Goal: Task Accomplishment & Management: Manage account settings

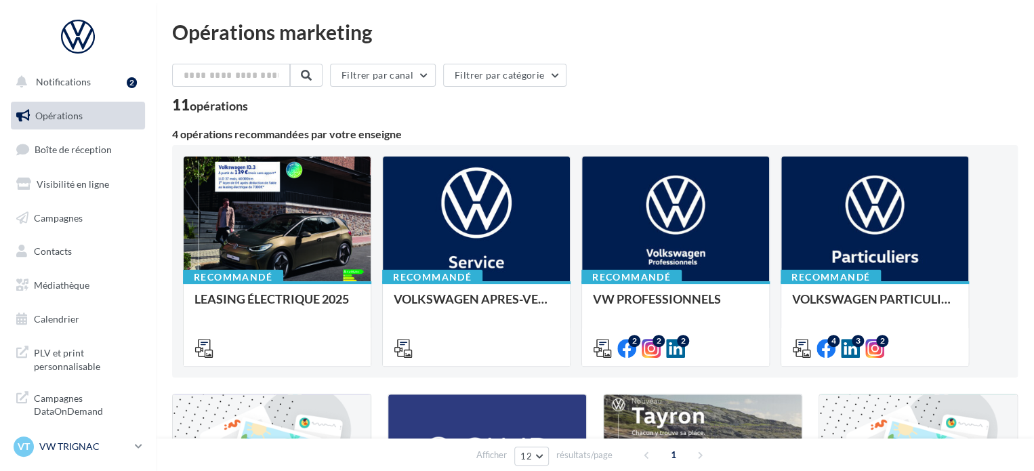
click at [73, 449] on p "VW TRIGNAC" at bounding box center [84, 447] width 90 height 14
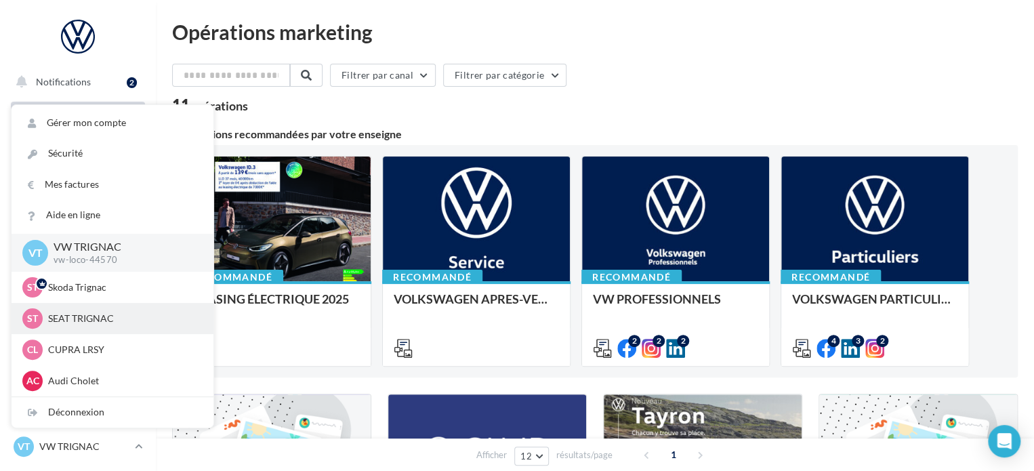
click at [73, 327] on div "ST SEAT TRIGNAC SEAT-TRIGNAC" at bounding box center [112, 318] width 180 height 20
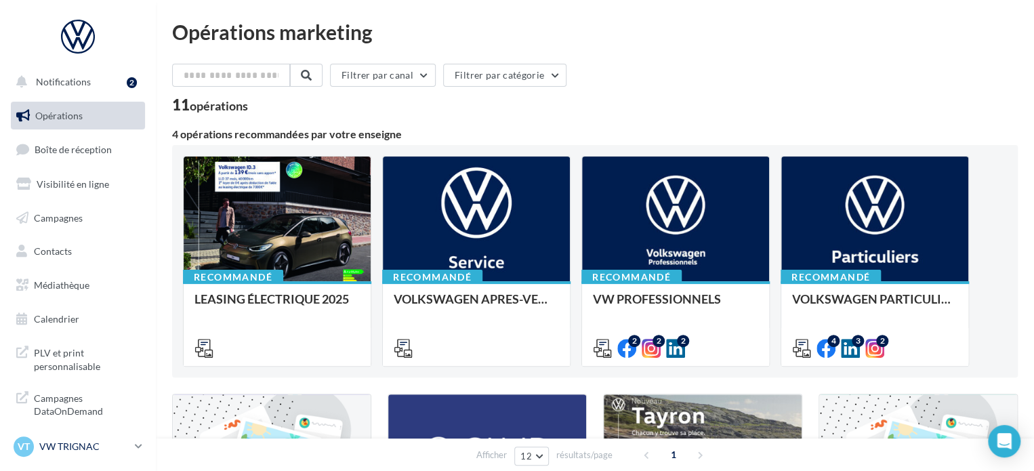
click at [101, 442] on p "VW TRIGNAC" at bounding box center [84, 447] width 90 height 14
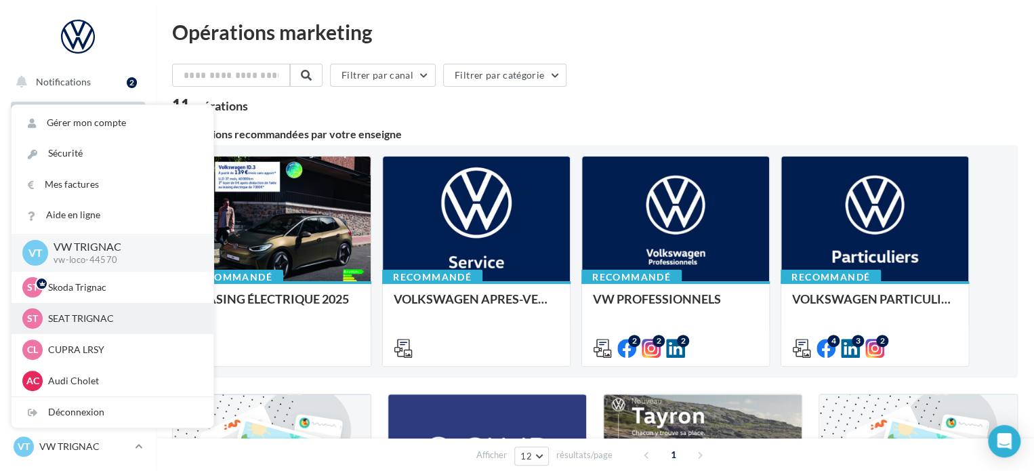
click at [81, 320] on p "SEAT TRIGNAC" at bounding box center [122, 319] width 149 height 14
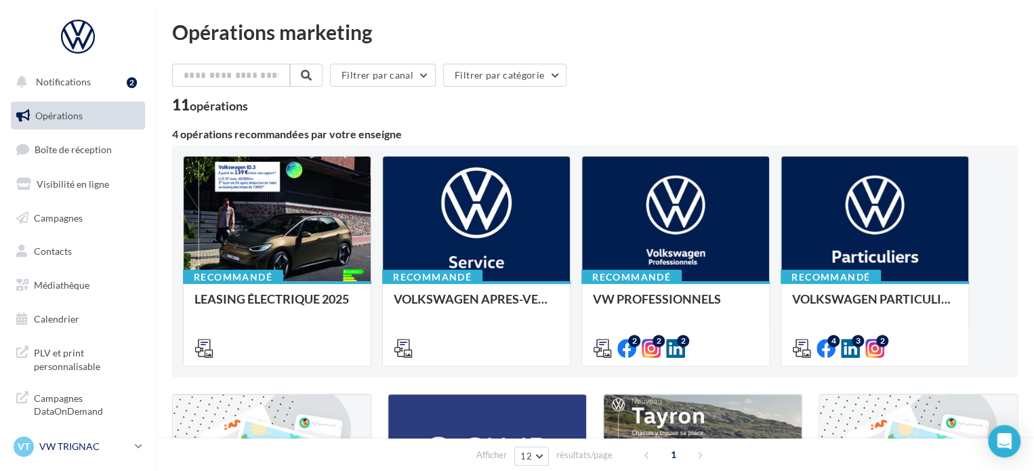
click at [59, 448] on p "VW TRIGNAC" at bounding box center [84, 447] width 90 height 14
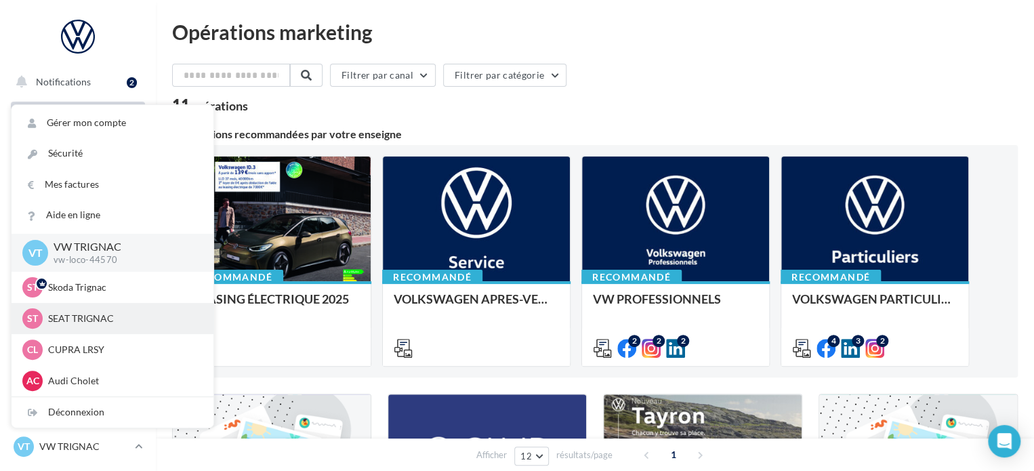
click at [103, 322] on p "SEAT TRIGNAC" at bounding box center [122, 319] width 149 height 14
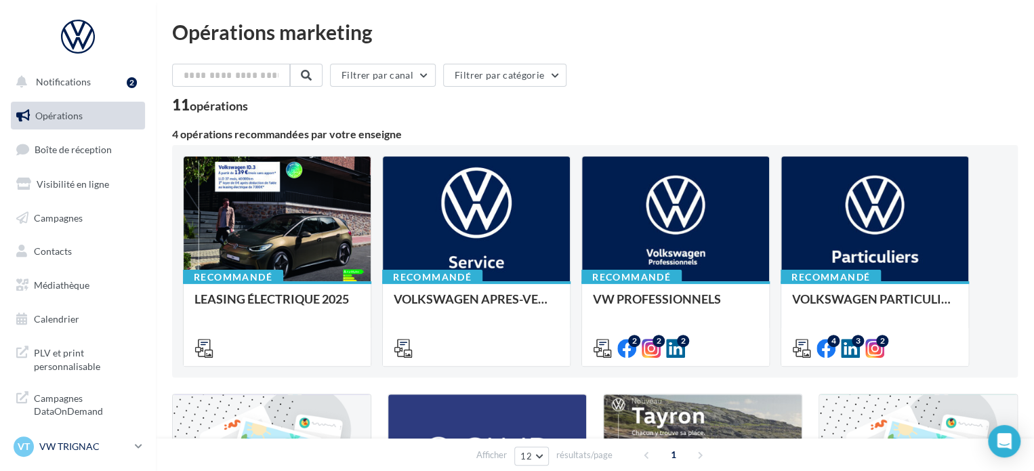
click at [76, 436] on div "VT VW TRIGNAC vw-loco-44570" at bounding box center [72, 446] width 116 height 20
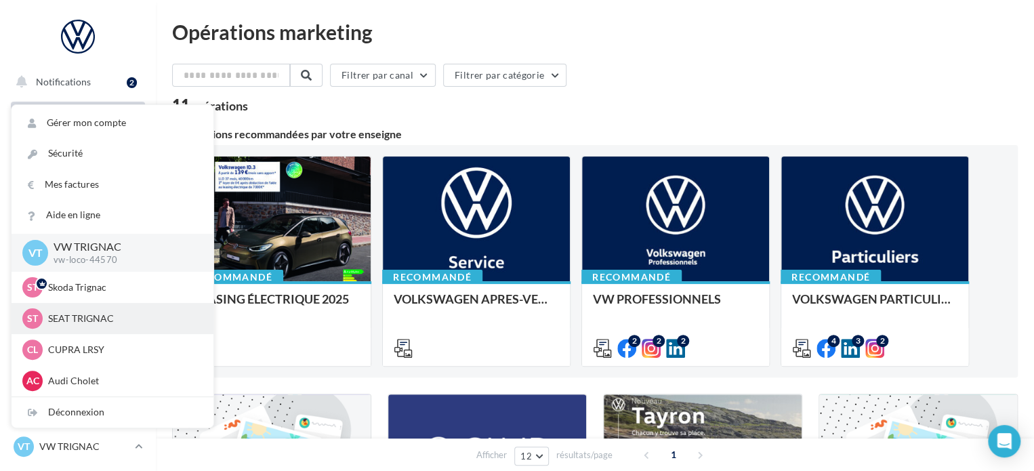
click at [84, 323] on p "SEAT TRIGNAC" at bounding box center [122, 319] width 149 height 14
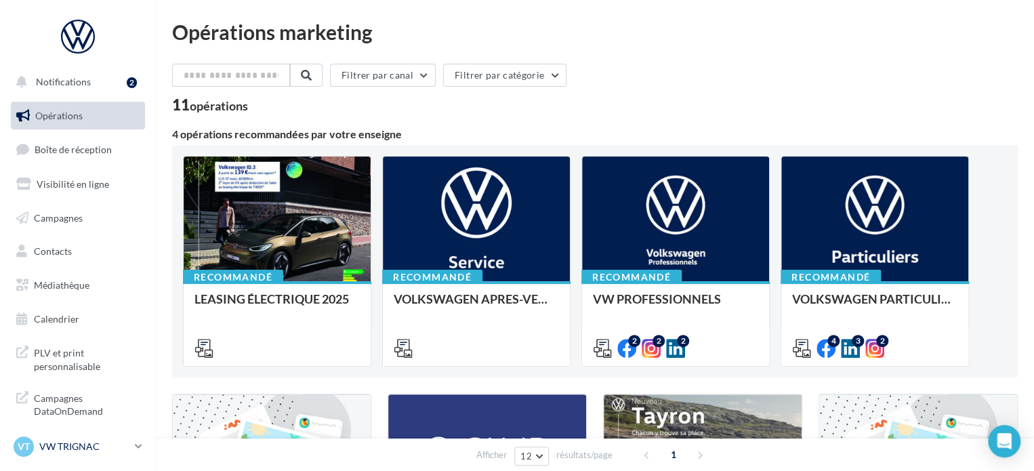
click at [52, 438] on div "VT VW TRIGNAC vw-loco-44570" at bounding box center [72, 446] width 116 height 20
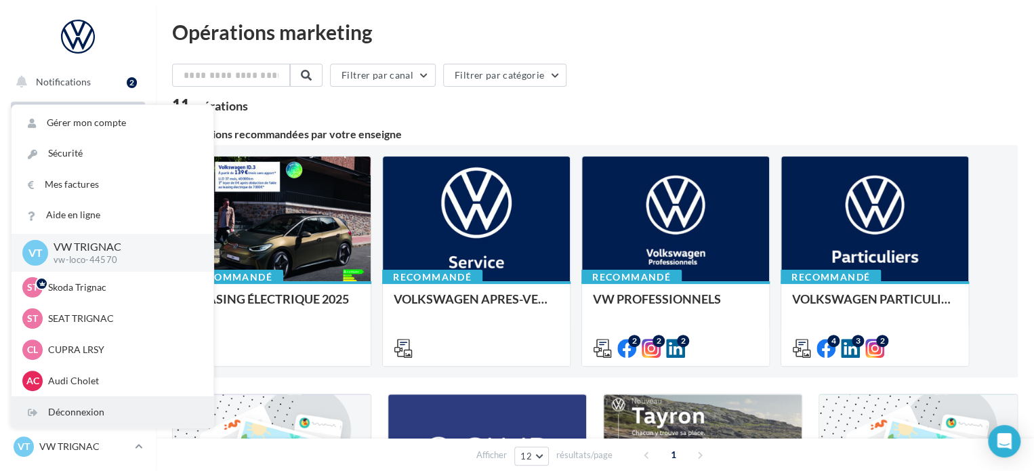
click at [77, 417] on div "Déconnexion" at bounding box center [113, 412] width 202 height 30
